Goal: Connect with others: Connect with others

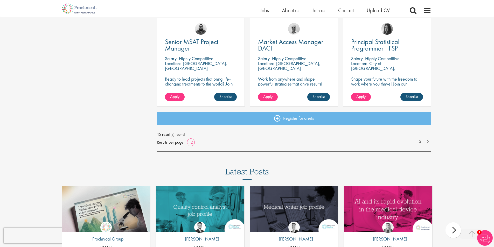
scroll to position [389, 0]
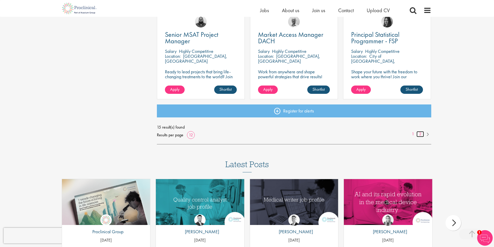
click at [419, 134] on link "2" at bounding box center [421, 134] width 8 height 6
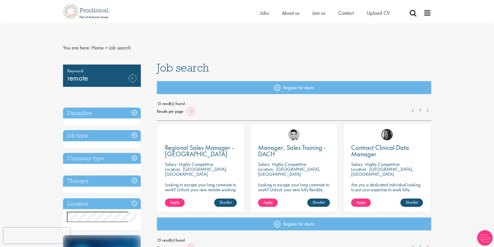
click at [386, 138] on img at bounding box center [387, 135] width 12 height 12
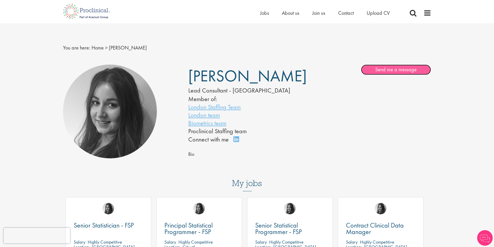
click at [390, 69] on link "Send me a message" at bounding box center [396, 70] width 70 height 10
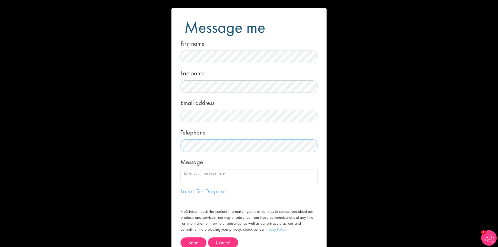
click at [135, 148] on div "Message me First name Last name Email address Telephone Message Local File Drop…" at bounding box center [249, 123] width 498 height 247
click at [191, 175] on textarea "Message" at bounding box center [249, 176] width 137 height 14
click at [192, 192] on link "Local File" at bounding box center [192, 191] width 23 height 8
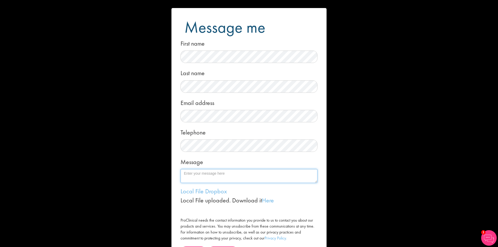
click at [211, 176] on textarea "Message" at bounding box center [249, 176] width 137 height 14
type textarea "Hi I'm currently working between Israel and SA I have CE marking submission ski…"
drag, startPoint x: 202, startPoint y: 179, endPoint x: 142, endPoint y: 148, distance: 67.0
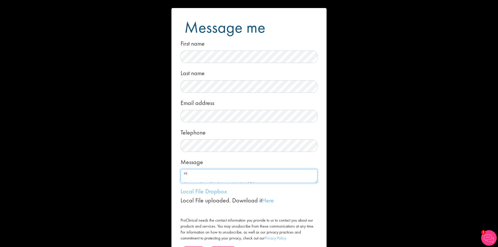
click at [146, 150] on div "Message me First name Last name Email address Telephone Message Hi I'm currentl…" at bounding box center [249, 123] width 498 height 247
type textarea "h"
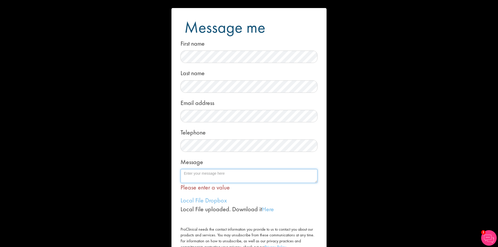
paste textarea "I am an experienced Regulatory Affairs Specialist with extensive expertise in m…"
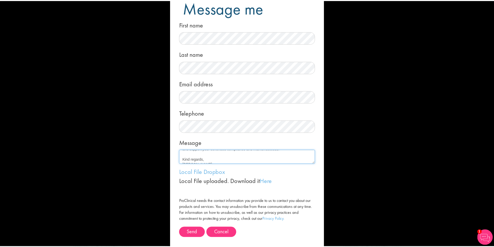
scroll to position [30, 0]
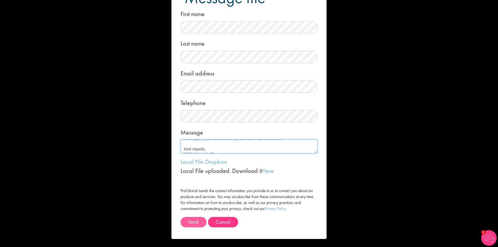
type textarea "I am an experienced Regulatory Affairs Specialist with extensive expertise in m…"
click at [186, 221] on button "Send" at bounding box center [194, 222] width 26 height 10
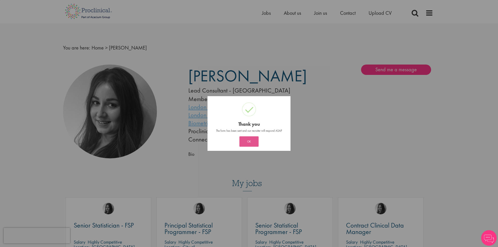
click at [248, 141] on button "OK" at bounding box center [248, 141] width 19 height 10
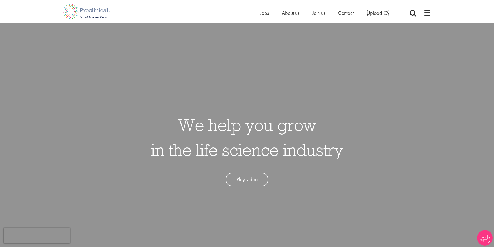
click at [378, 14] on span "Upload CV" at bounding box center [378, 13] width 23 height 7
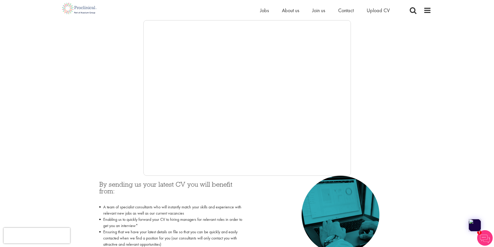
scroll to position [86, 0]
